Goal: Check status: Check status

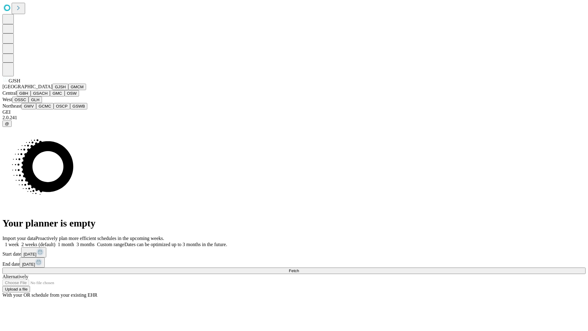
click at [52, 90] on button "GJSH" at bounding box center [60, 87] width 16 height 6
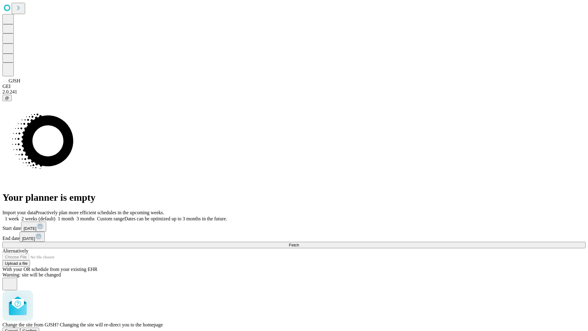
click at [37, 329] on span "Confirm" at bounding box center [30, 331] width 14 height 5
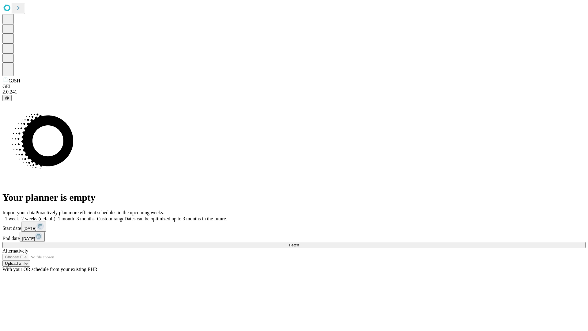
click at [55, 216] on label "2 weeks (default)" at bounding box center [37, 218] width 36 height 5
click at [299, 243] on span "Fetch" at bounding box center [294, 245] width 10 height 5
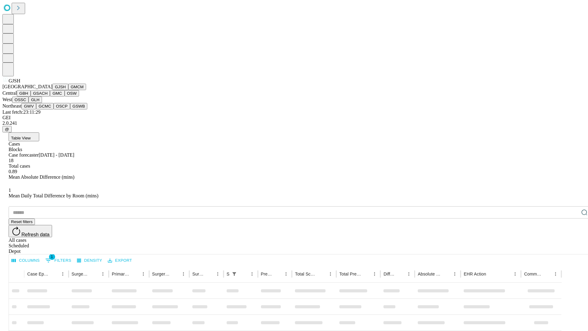
click at [68, 90] on button "GMCM" at bounding box center [77, 87] width 18 height 6
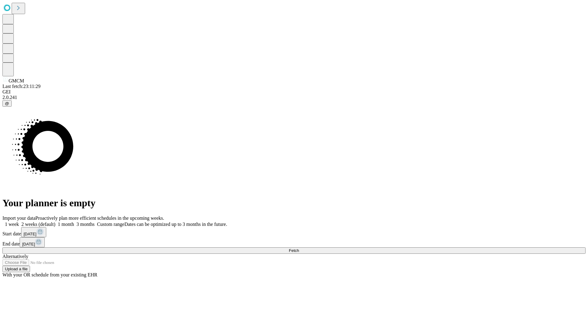
click at [55, 222] on label "2 weeks (default)" at bounding box center [37, 224] width 36 height 5
click at [299, 248] on span "Fetch" at bounding box center [294, 250] width 10 height 5
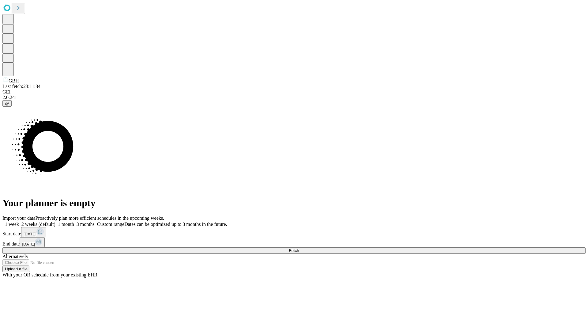
click at [55, 222] on label "2 weeks (default)" at bounding box center [37, 224] width 36 height 5
click at [299, 248] on span "Fetch" at bounding box center [294, 250] width 10 height 5
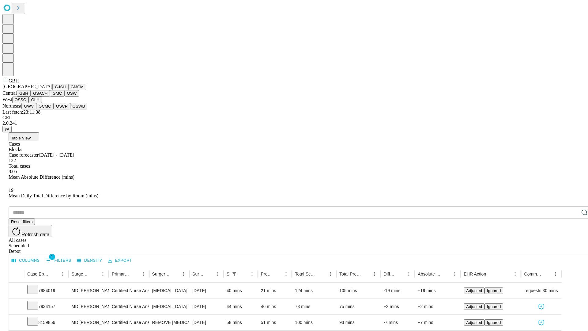
click at [48, 97] on button "GSACH" at bounding box center [40, 93] width 19 height 6
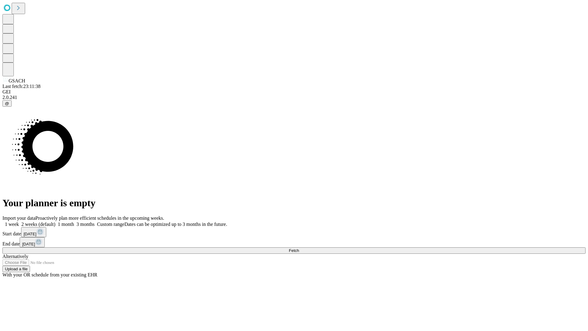
click at [55, 222] on label "2 weeks (default)" at bounding box center [37, 224] width 36 height 5
click at [299, 248] on span "Fetch" at bounding box center [294, 250] width 10 height 5
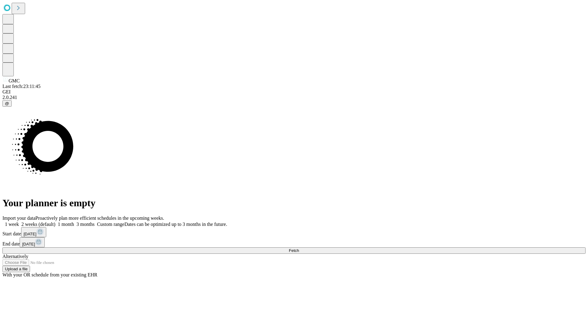
click at [55, 222] on label "2 weeks (default)" at bounding box center [37, 224] width 36 height 5
click at [299, 248] on span "Fetch" at bounding box center [294, 250] width 10 height 5
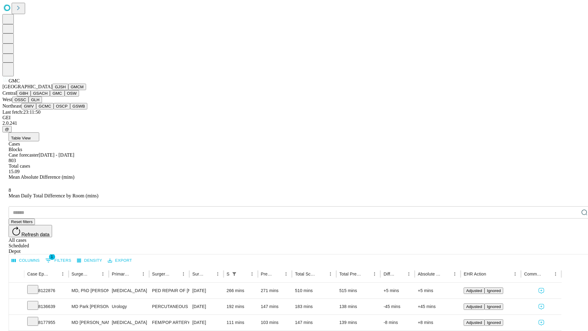
click at [65, 97] on button "OSW" at bounding box center [72, 93] width 15 height 6
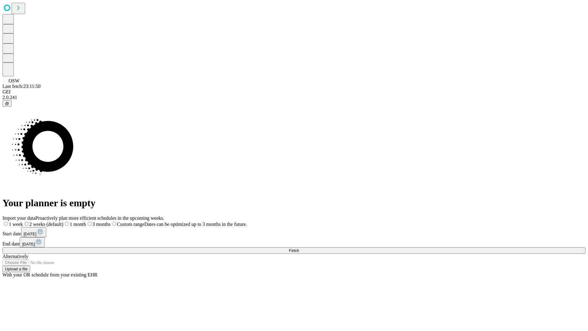
click at [63, 222] on label "2 weeks (default)" at bounding box center [43, 224] width 40 height 5
click at [299, 248] on span "Fetch" at bounding box center [294, 250] width 10 height 5
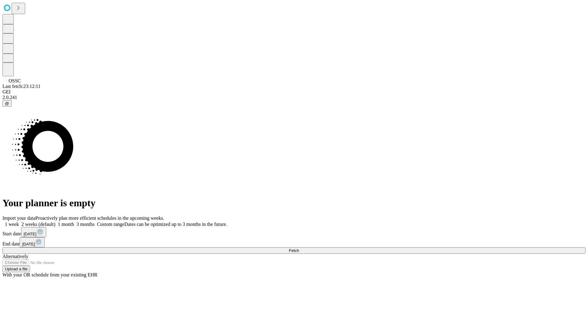
click at [55, 222] on label "2 weeks (default)" at bounding box center [37, 224] width 36 height 5
click at [299, 248] on span "Fetch" at bounding box center [294, 250] width 10 height 5
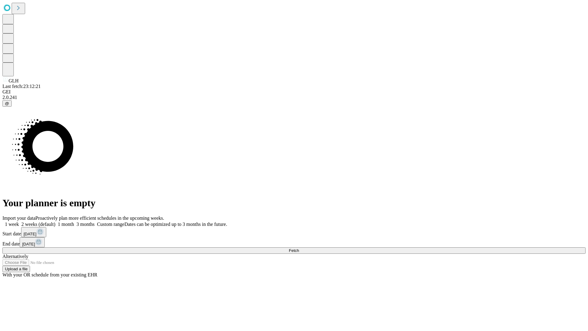
click at [55, 222] on label "2 weeks (default)" at bounding box center [37, 224] width 36 height 5
click at [299, 248] on span "Fetch" at bounding box center [294, 250] width 10 height 5
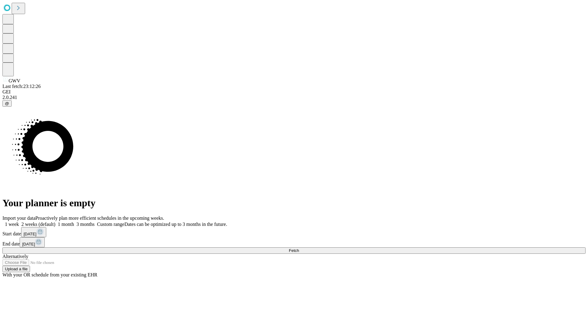
click at [55, 222] on label "2 weeks (default)" at bounding box center [37, 224] width 36 height 5
click at [299, 248] on span "Fetch" at bounding box center [294, 250] width 10 height 5
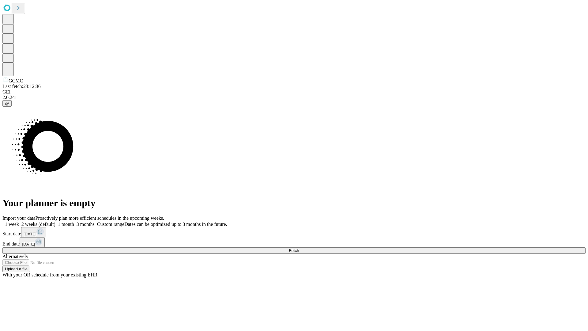
click at [55, 222] on label "2 weeks (default)" at bounding box center [37, 224] width 36 height 5
click at [299, 248] on span "Fetch" at bounding box center [294, 250] width 10 height 5
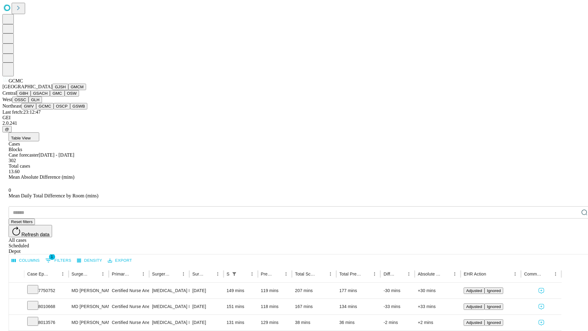
click at [54, 109] on button "OSCP" at bounding box center [62, 106] width 17 height 6
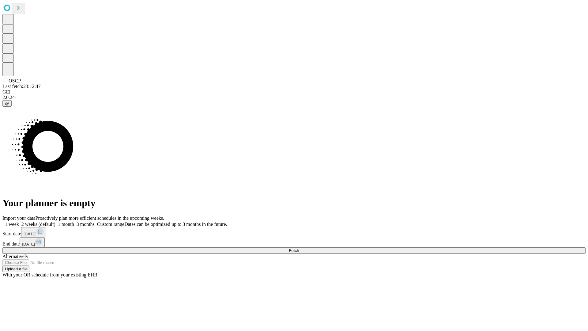
click at [55, 222] on label "2 weeks (default)" at bounding box center [37, 224] width 36 height 5
click at [299, 248] on span "Fetch" at bounding box center [294, 250] width 10 height 5
